Goal: Task Accomplishment & Management: Manage account settings

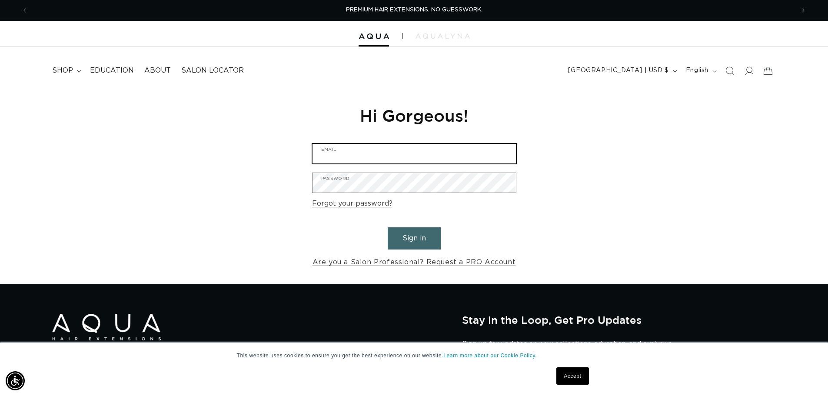
click at [386, 154] on input "Email" at bounding box center [413, 154] width 203 height 20
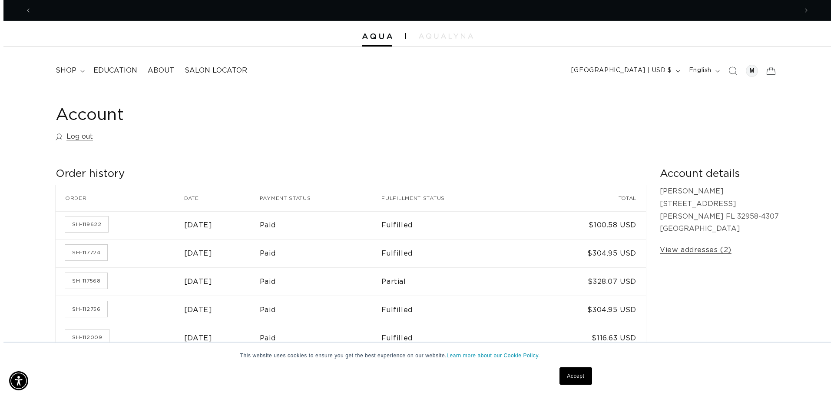
scroll to position [0, 766]
click at [768, 71] on icon at bounding box center [767, 70] width 20 height 20
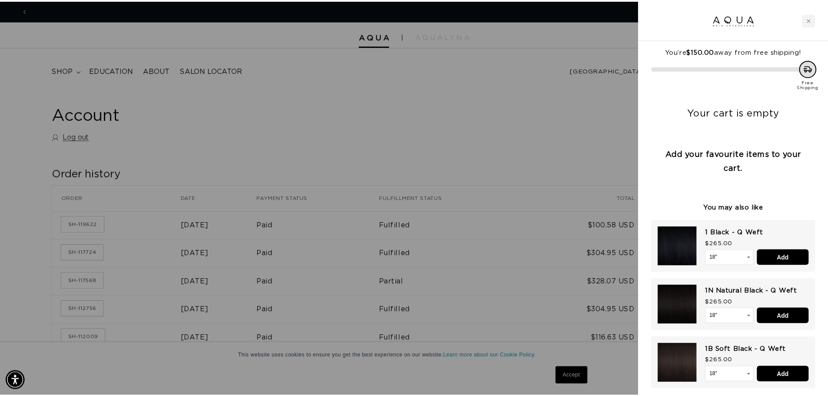
scroll to position [0, 773]
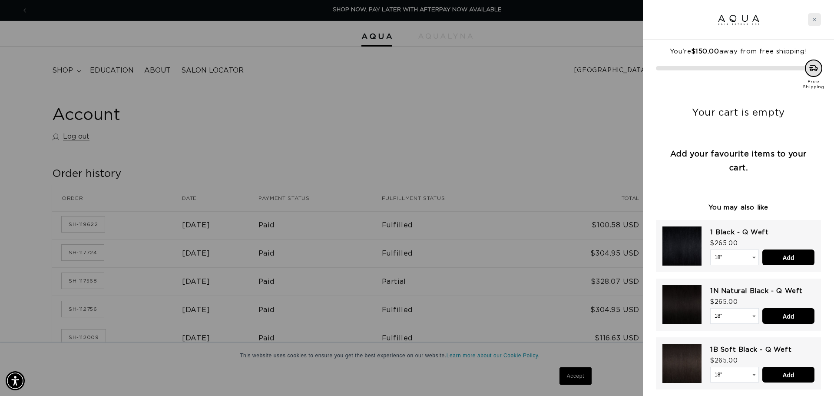
click at [816, 19] on icon "Close cart" at bounding box center [814, 19] width 3 height 3
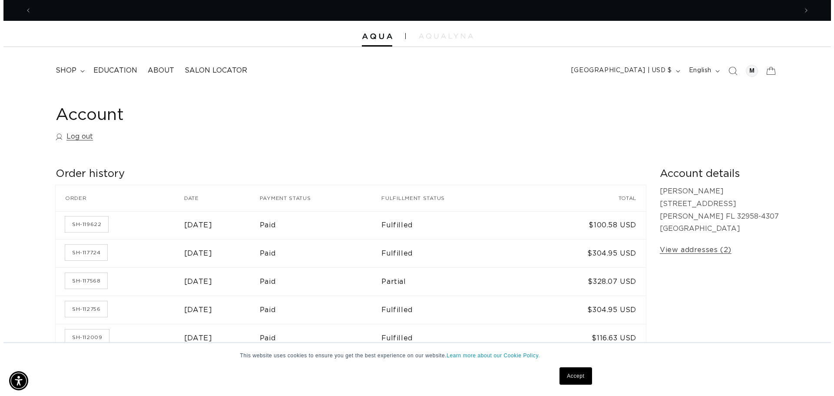
scroll to position [0, 1532]
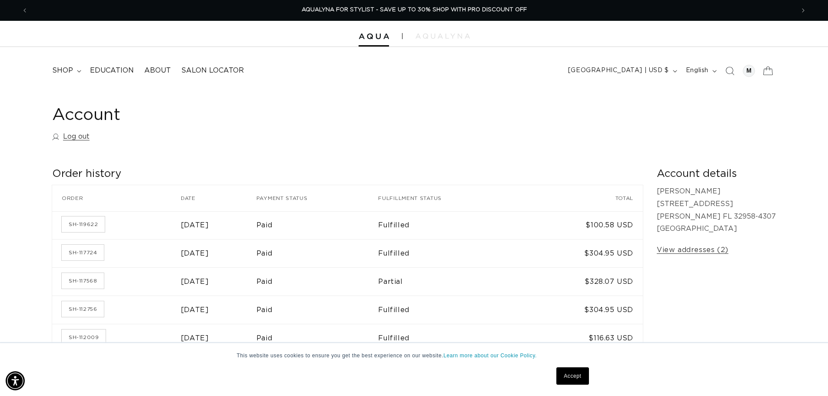
click at [765, 70] on icon at bounding box center [767, 70] width 20 height 20
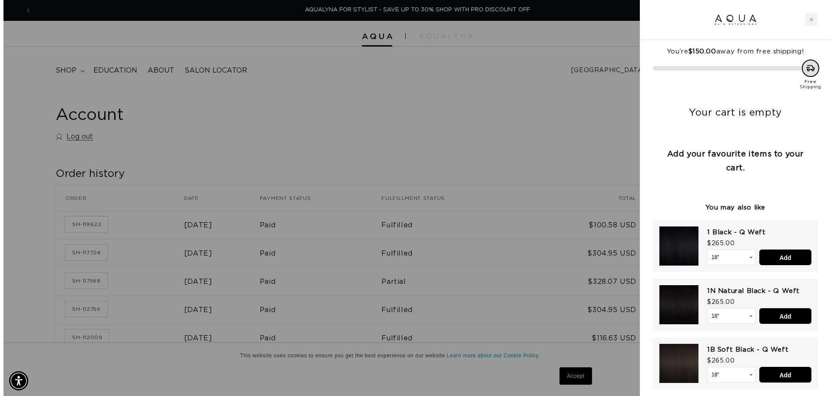
scroll to position [0, 1545]
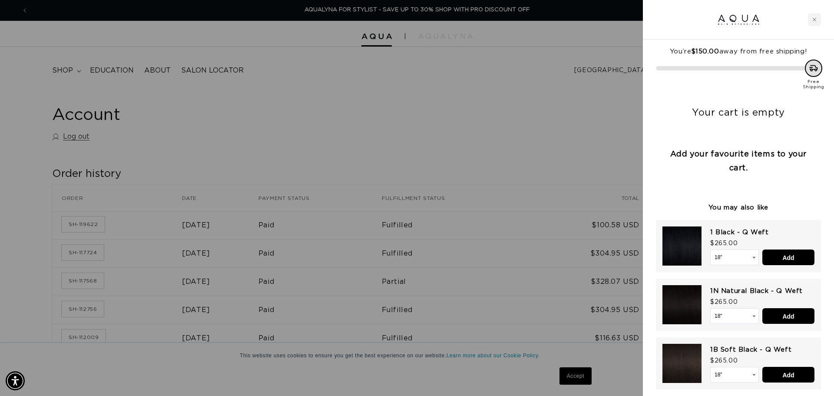
click at [765, 70] on div "Free Shipping" at bounding box center [738, 75] width 165 height 30
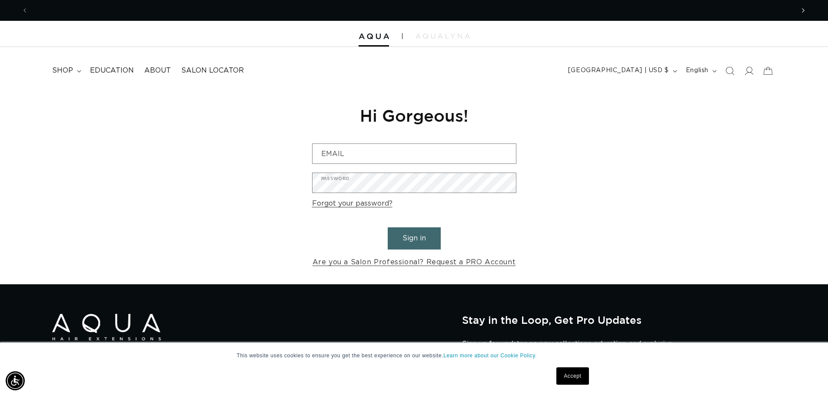
scroll to position [0, 766]
